Goal: Browse casually: Explore the website without a specific task or goal

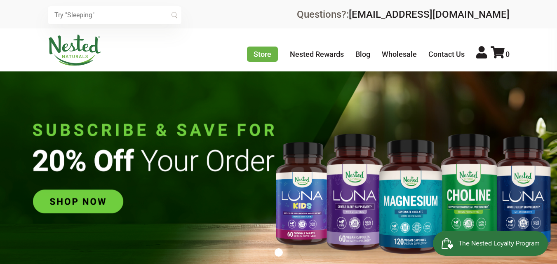
click at [82, 204] on img at bounding box center [278, 168] width 557 height 195
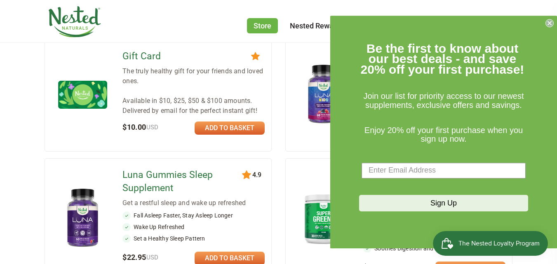
scroll to position [659, 0]
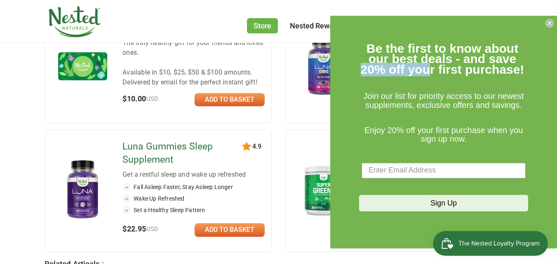
drag, startPoint x: 355, startPoint y: 73, endPoint x: 429, endPoint y: 66, distance: 73.6
click at [429, 66] on form "Be the first to know about our best deals - and save 20% off your first purchas…" at bounding box center [443, 132] width 227 height 233
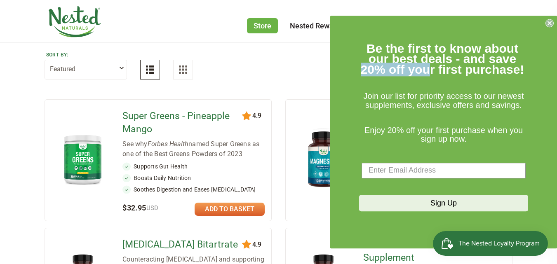
scroll to position [0, 0]
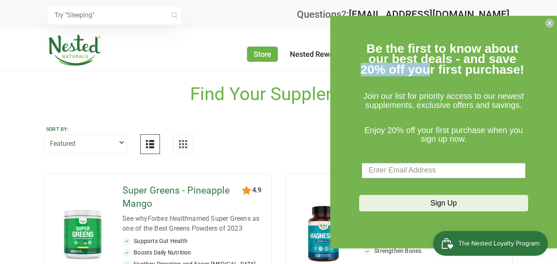
click at [546, 25] on circle "Close dialog" at bounding box center [550, 23] width 8 height 8
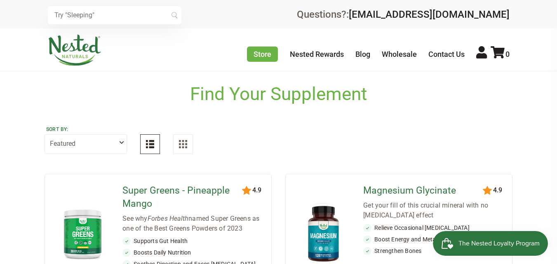
click at [74, 47] on img at bounding box center [75, 50] width 54 height 31
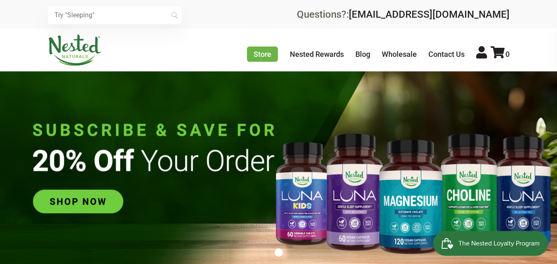
scroll to position [0, 145]
